Goal: Information Seeking & Learning: Learn about a topic

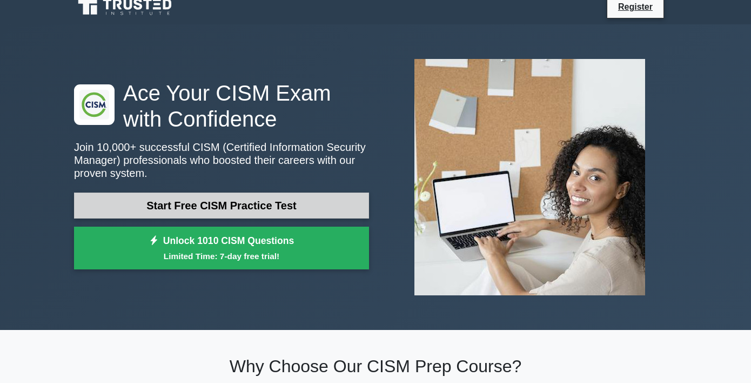
scroll to position [11, 0]
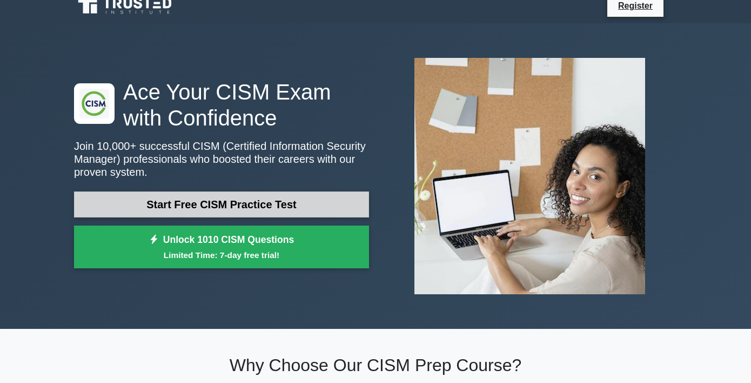
click at [301, 208] on link "Start Free CISM Practice Test" at bounding box center [221, 204] width 295 height 26
click at [237, 203] on link "Start Free CISM Practice Test" at bounding box center [221, 204] width 295 height 26
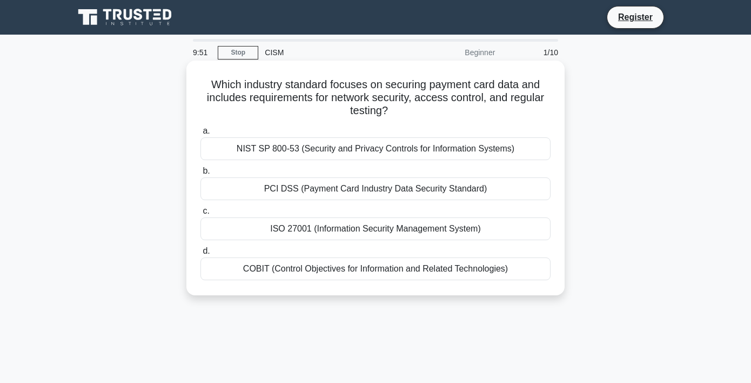
click at [319, 158] on div "NIST SP 800-53 (Security and Privacy Controls for Information Systems)" at bounding box center [376, 148] width 350 height 23
click at [201, 135] on input "a. NIST SP 800-53 (Security and Privacy Controls for Information Systems)" at bounding box center [201, 131] width 0 height 7
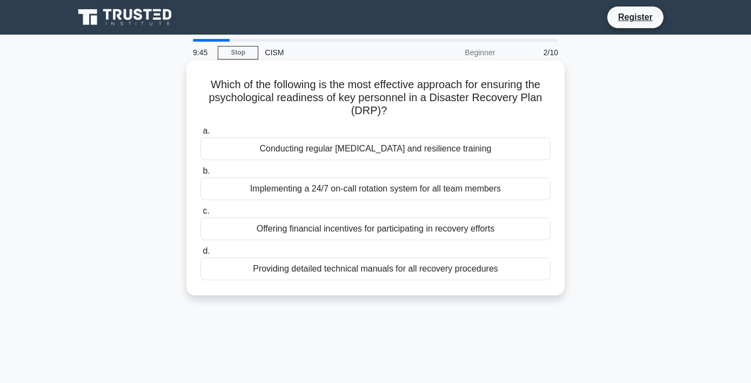
click at [327, 154] on div "Conducting regular stress management and resilience training" at bounding box center [376, 148] width 350 height 23
click at [201, 135] on input "a. Conducting regular stress management and resilience training" at bounding box center [201, 131] width 0 height 7
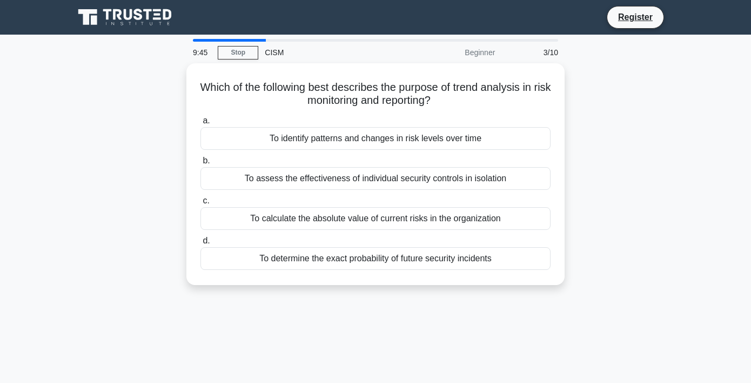
click at [327, 154] on label "b. To assess the effectiveness of individual security controls in isolation" at bounding box center [376, 172] width 350 height 36
click at [201, 157] on input "b. To assess the effectiveness of individual security controls in isolation" at bounding box center [201, 160] width 0 height 7
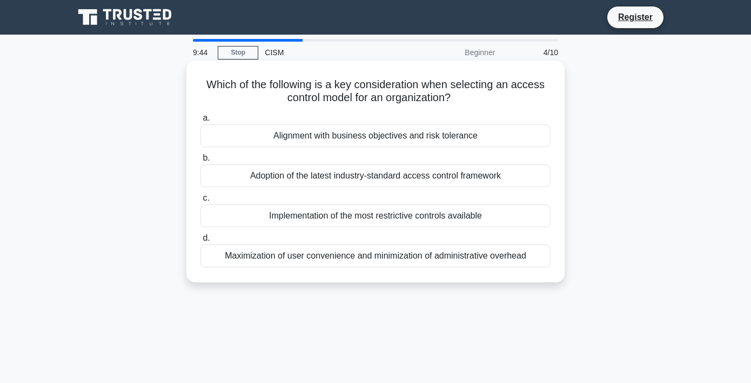
click at [327, 140] on div "Alignment with business objectives and risk tolerance" at bounding box center [376, 135] width 350 height 23
click at [201, 122] on input "a. Alignment with business objectives and risk tolerance" at bounding box center [201, 118] width 0 height 7
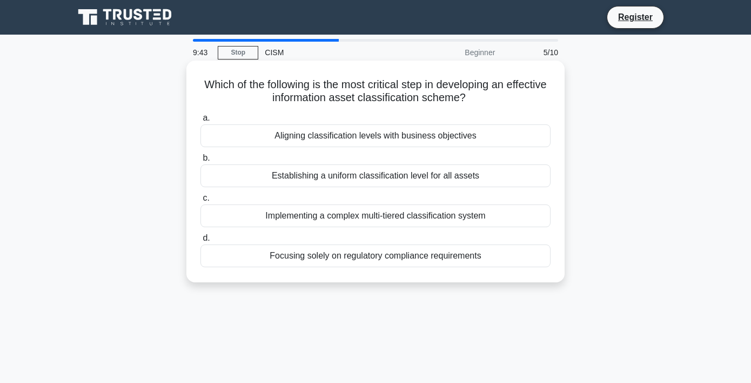
click at [327, 149] on div "a. Aligning classification levels with business objectives b. Establishing a un…" at bounding box center [375, 189] width 363 height 160
click at [329, 170] on div "Establishing a uniform classification level for all assets" at bounding box center [376, 175] width 350 height 23
click at [201, 162] on input "b. Establishing a uniform classification level for all assets" at bounding box center [201, 158] width 0 height 7
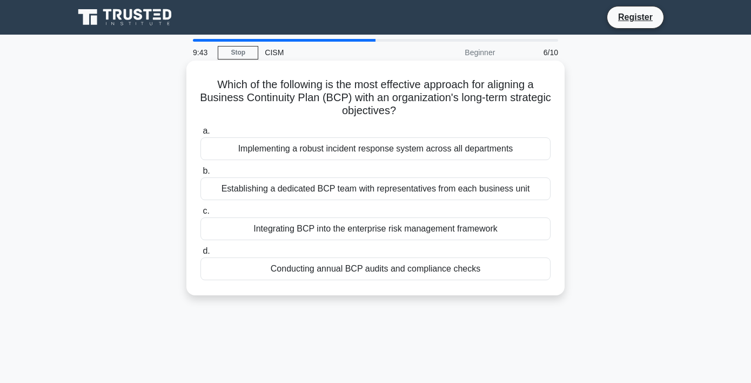
click at [331, 194] on div "Establishing a dedicated BCP team with representatives from each business unit" at bounding box center [376, 188] width 350 height 23
click at [201, 175] on input "b. Establishing a dedicated BCP team with representatives from each business un…" at bounding box center [201, 171] width 0 height 7
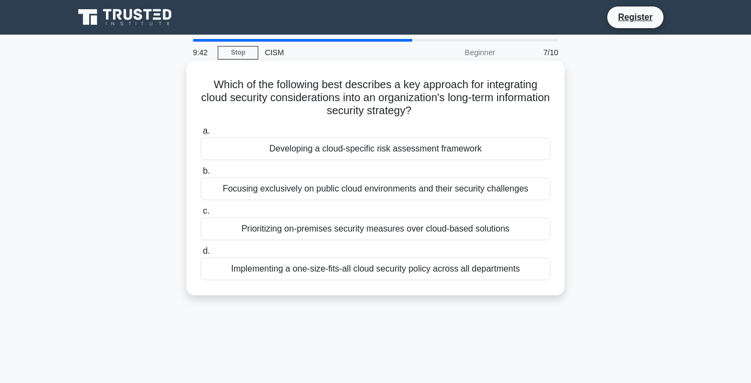
click at [335, 185] on div "Focusing exclusively on public cloud environments and their security challenges" at bounding box center [376, 188] width 350 height 23
click at [201, 175] on input "b. Focusing exclusively on public cloud environments and their security challen…" at bounding box center [201, 171] width 0 height 7
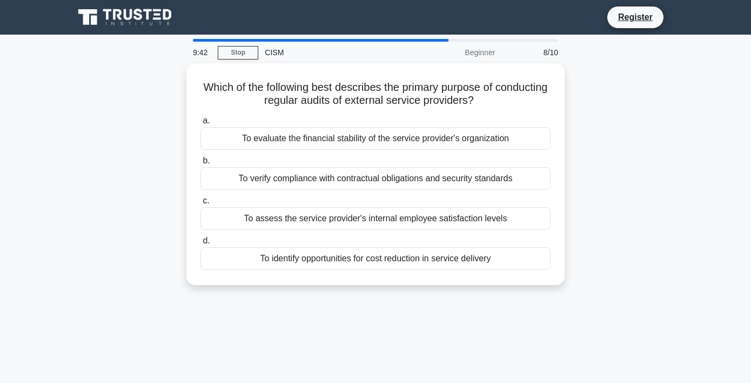
click at [335, 185] on div "To verify compliance with contractual obligations and security standards" at bounding box center [376, 178] width 350 height 23
click at [201, 164] on input "b. To verify compliance with contractual obligations and security standards" at bounding box center [201, 160] width 0 height 7
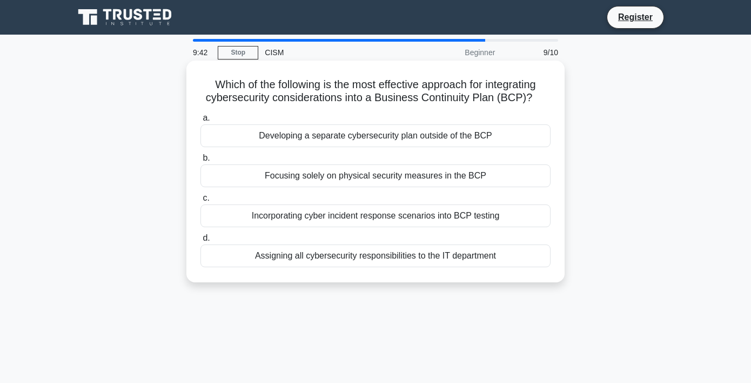
click at [335, 178] on div "Focusing solely on physical security measures in the BCP" at bounding box center [376, 175] width 350 height 23
click at [201, 162] on input "b. Focusing solely on physical security measures in the BCP" at bounding box center [201, 158] width 0 height 7
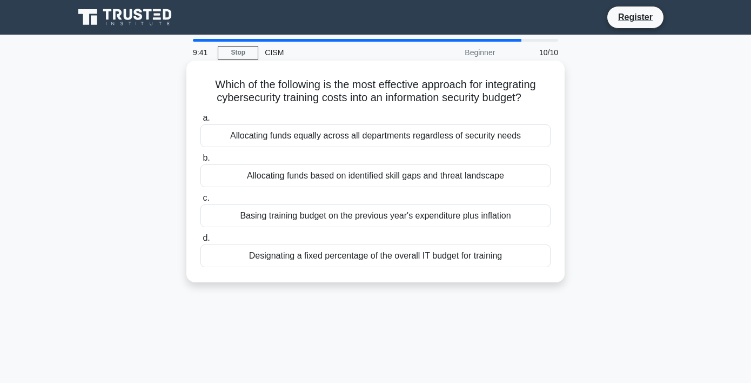
click at [337, 161] on label "b. Allocating funds based on identified skill gaps and threat landscape" at bounding box center [376, 169] width 350 height 36
click at [201, 161] on input "b. Allocating funds based on identified skill gaps and threat landscape" at bounding box center [201, 158] width 0 height 7
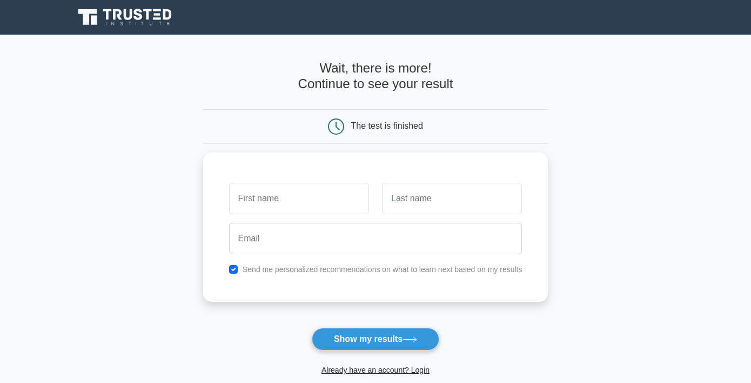
click at [340, 154] on div "Send me personalized recommendations on what to learn next based on my results" at bounding box center [375, 226] width 345 height 149
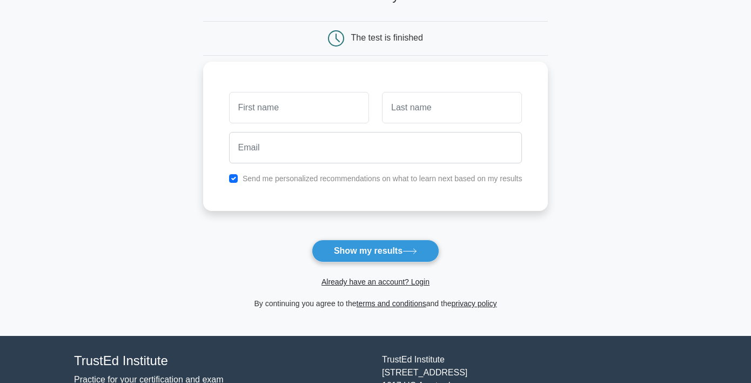
scroll to position [89, 0]
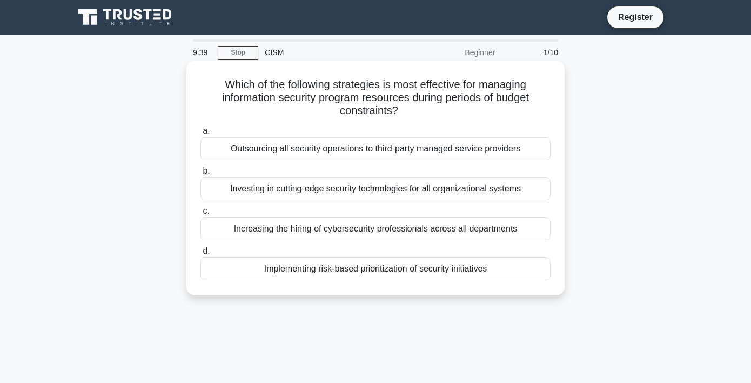
click at [350, 267] on div "Implementing risk-based prioritization of security initiatives" at bounding box center [376, 268] width 350 height 23
click at [201, 255] on input "d. Implementing risk-based prioritization of security initiatives" at bounding box center [201, 251] width 0 height 7
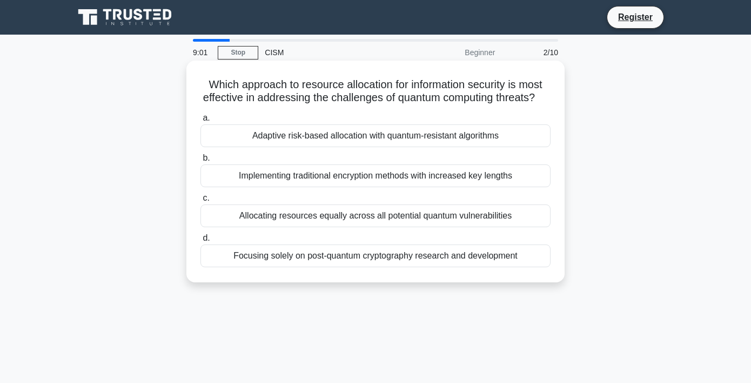
click at [401, 135] on div "Adaptive risk-based allocation with quantum-resistant algorithms" at bounding box center [376, 135] width 350 height 23
click at [201, 122] on input "a. Adaptive risk-based allocation with quantum-resistant algorithms" at bounding box center [201, 118] width 0 height 7
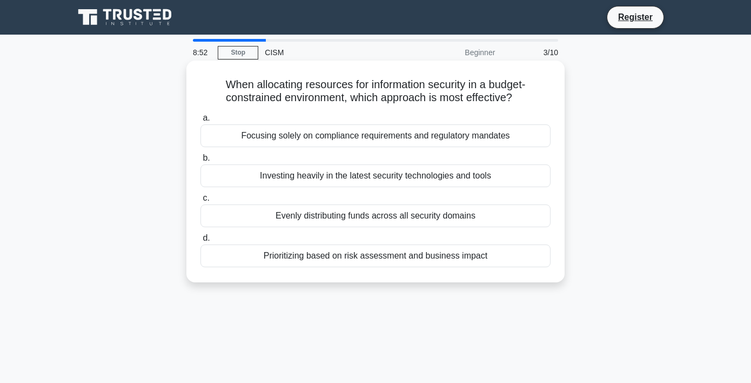
click at [422, 263] on div "Prioritizing based on risk assessment and business impact" at bounding box center [376, 255] width 350 height 23
click at [201, 242] on input "d. Prioritizing based on risk assessment and business impact" at bounding box center [201, 238] width 0 height 7
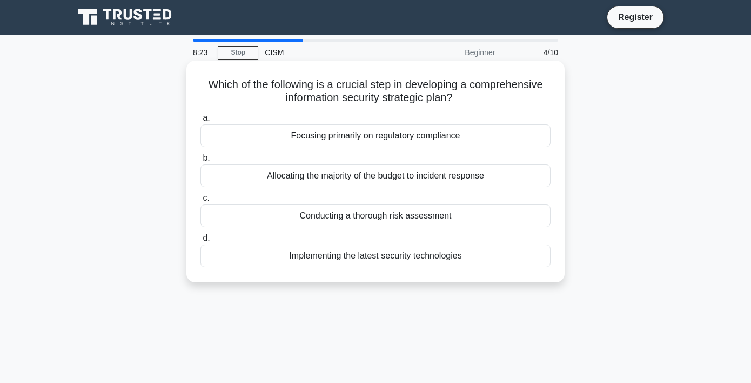
click at [419, 219] on div "Conducting a thorough risk assessment" at bounding box center [376, 215] width 350 height 23
click at [201, 202] on input "c. Conducting a thorough risk assessment" at bounding box center [201, 198] width 0 height 7
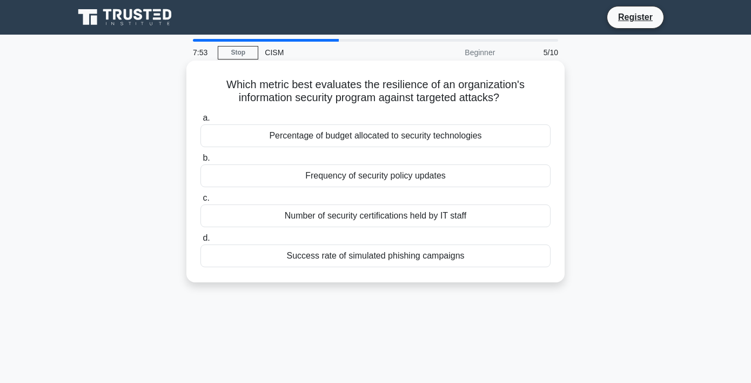
click at [446, 261] on div "Success rate of simulated phishing campaigns" at bounding box center [376, 255] width 350 height 23
click at [201, 242] on input "d. Success rate of simulated phishing campaigns" at bounding box center [201, 238] width 0 height 7
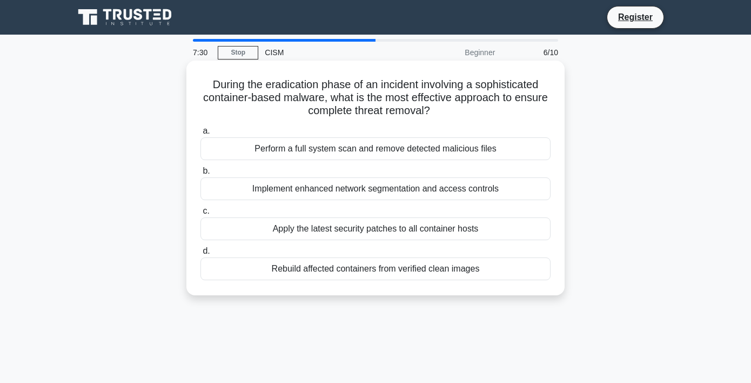
click at [464, 270] on div "Rebuild affected containers from verified clean images" at bounding box center [376, 268] width 350 height 23
click at [201, 255] on input "d. Rebuild affected containers from verified clean images" at bounding box center [201, 251] width 0 height 7
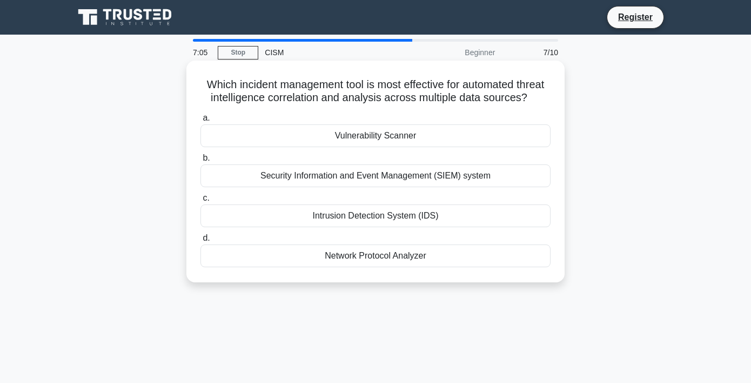
click at [464, 183] on div "Security Information and Event Management (SIEM) system" at bounding box center [376, 175] width 350 height 23
click at [201, 162] on input "b. Security Information and Event Management (SIEM) system" at bounding box center [201, 158] width 0 height 7
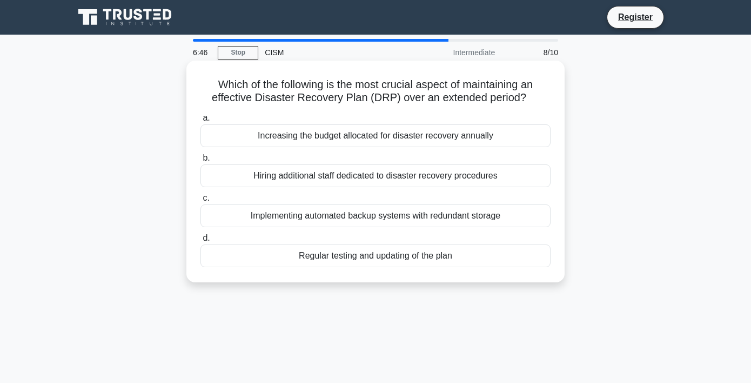
click at [442, 262] on div "Regular testing and updating of the plan" at bounding box center [376, 255] width 350 height 23
click at [201, 242] on input "d. Regular testing and updating of the plan" at bounding box center [201, 238] width 0 height 7
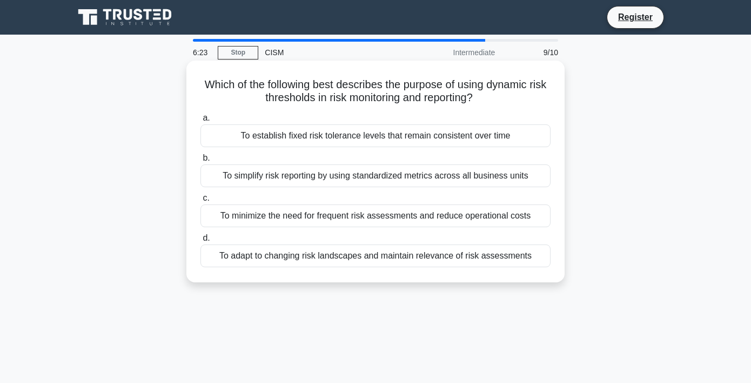
click at [450, 257] on div "To adapt to changing risk landscapes and maintain relevance of risk assessments" at bounding box center [376, 255] width 350 height 23
click at [201, 242] on input "d. To adapt to changing risk landscapes and maintain relevance of risk assessme…" at bounding box center [201, 238] width 0 height 7
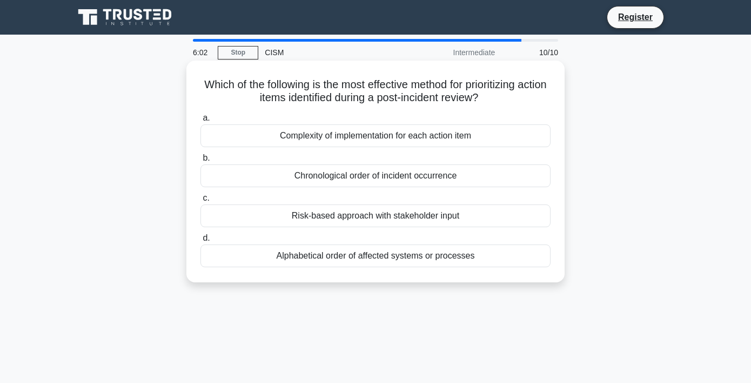
click at [466, 217] on div "Risk-based approach with stakeholder input" at bounding box center [376, 215] width 350 height 23
click at [201, 202] on input "c. Risk-based approach with stakeholder input" at bounding box center [201, 198] width 0 height 7
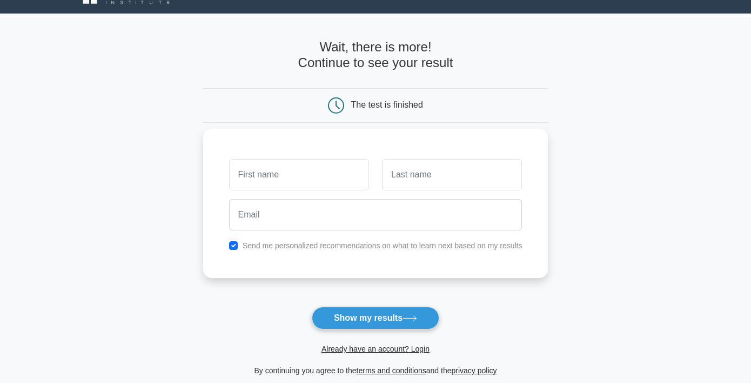
scroll to position [25, 0]
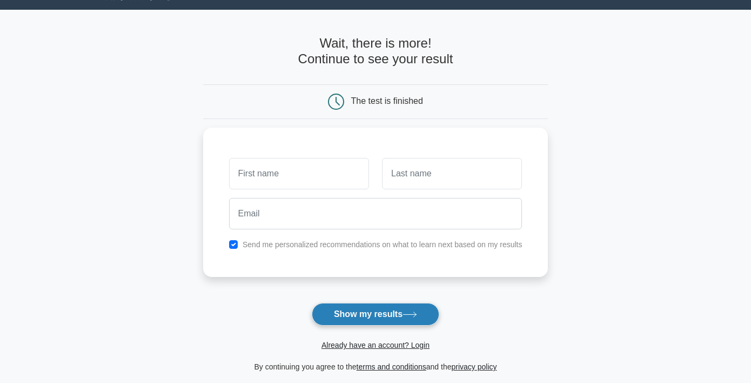
click at [422, 306] on button "Show my results" at bounding box center [376, 314] width 128 height 23
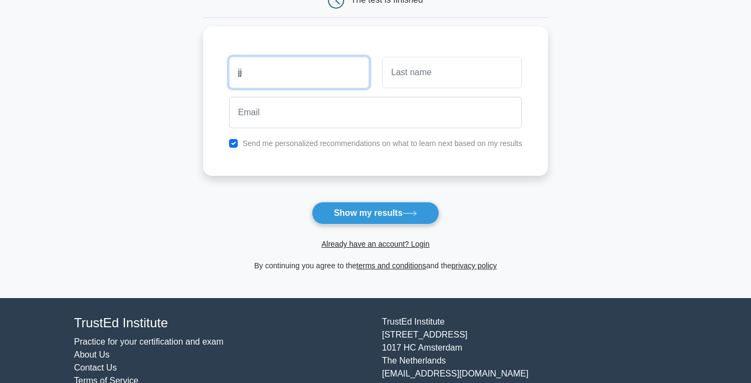
scroll to position [126, 0]
type input "jj"
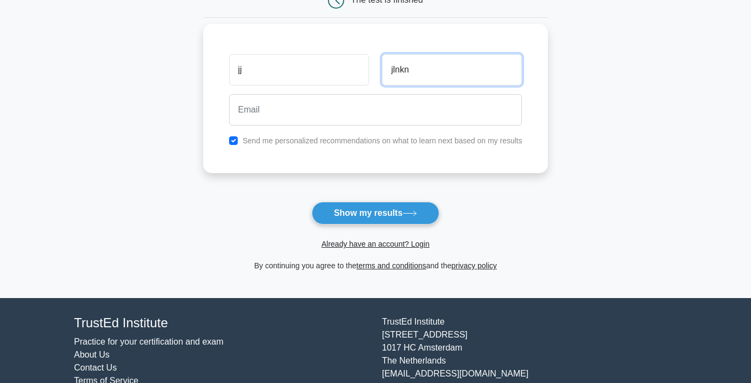
type input "jlnkn"
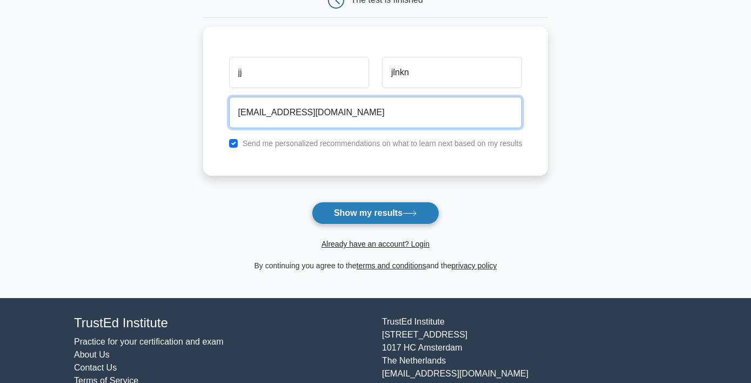
type input "jjh@jgfgfj.com"
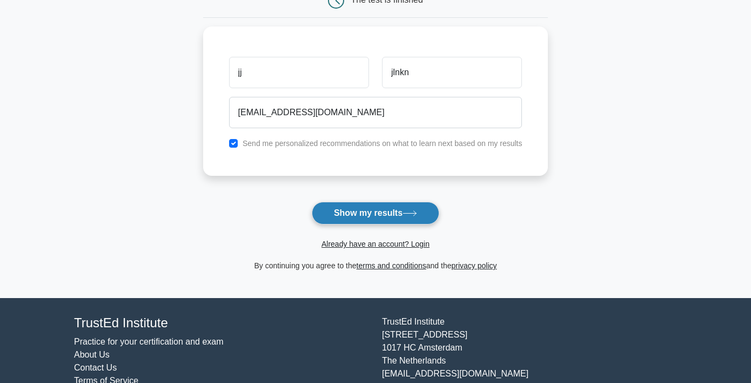
click at [379, 208] on button "Show my results" at bounding box center [376, 213] width 128 height 23
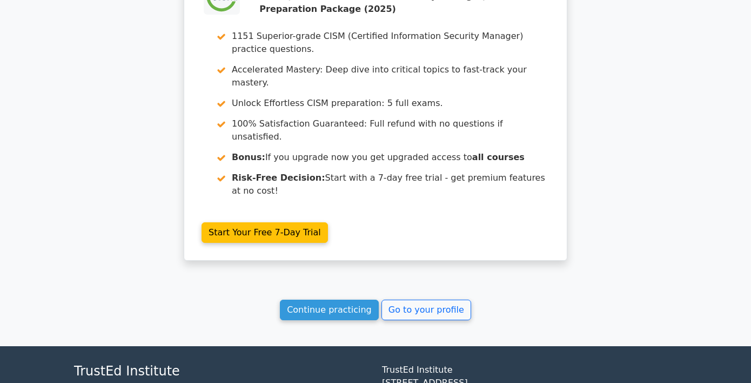
scroll to position [1905, 0]
